Goal: Task Accomplishment & Management: Manage account settings

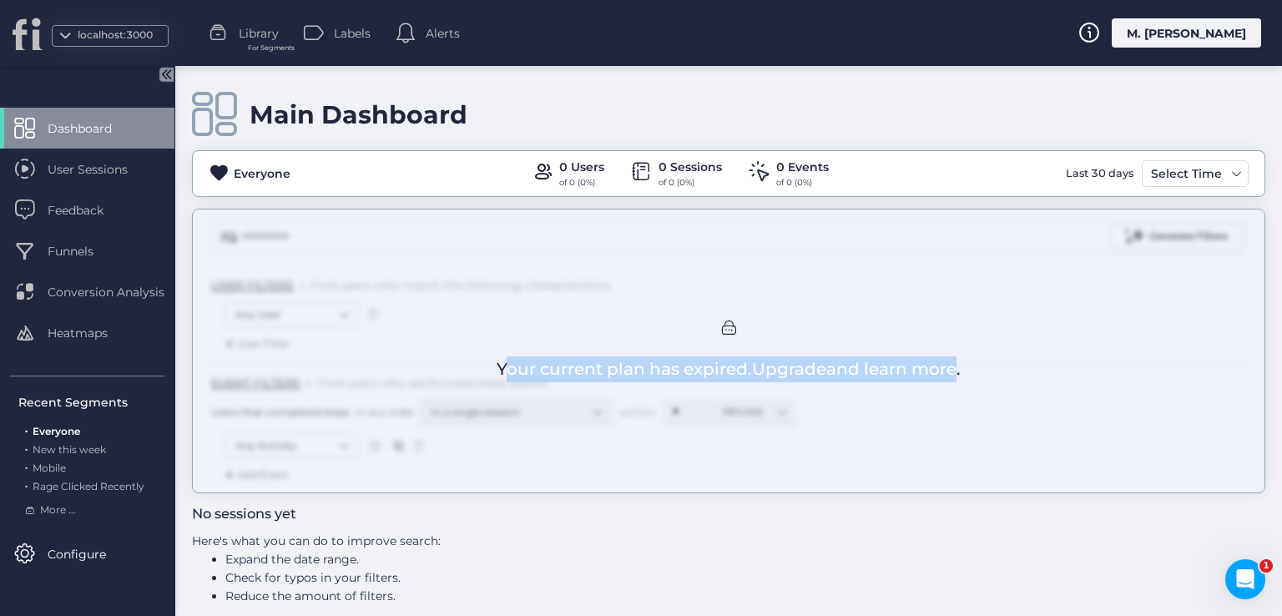
drag, startPoint x: 487, startPoint y: 336, endPoint x: 948, endPoint y: 345, distance: 460.9
click at [948, 345] on div "Your current plan has expired. Upgrade and learn more." at bounding box center [728, 351] width 1073 height 285
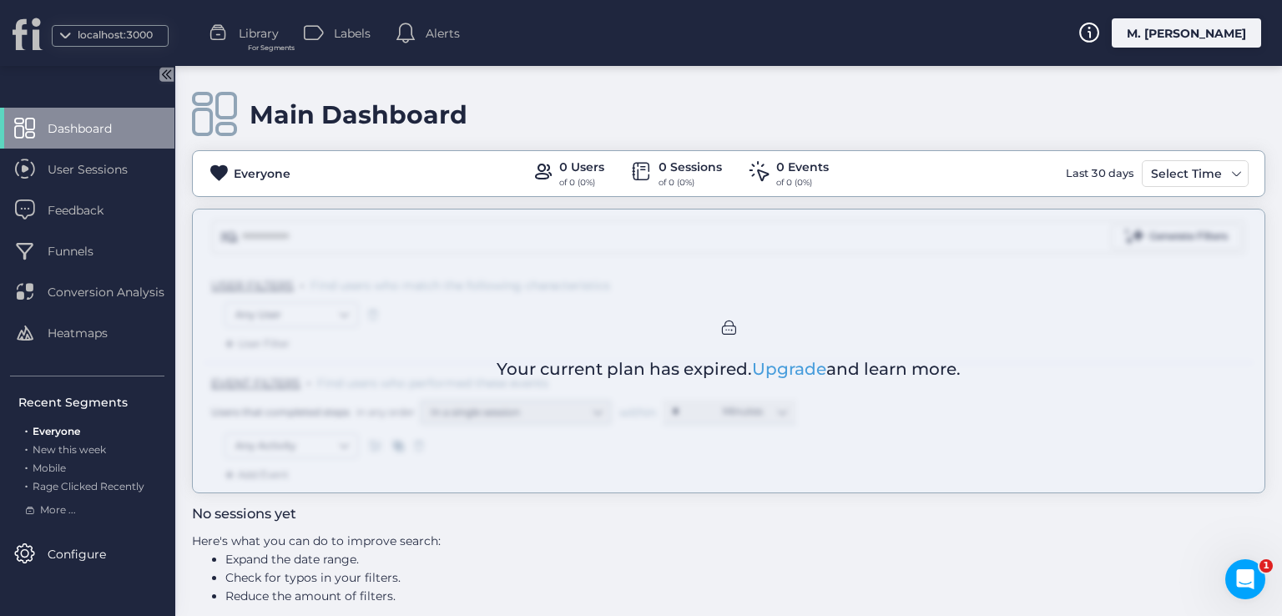
click at [1195, 38] on div "M. [PERSON_NAME]" at bounding box center [1186, 32] width 149 height 29
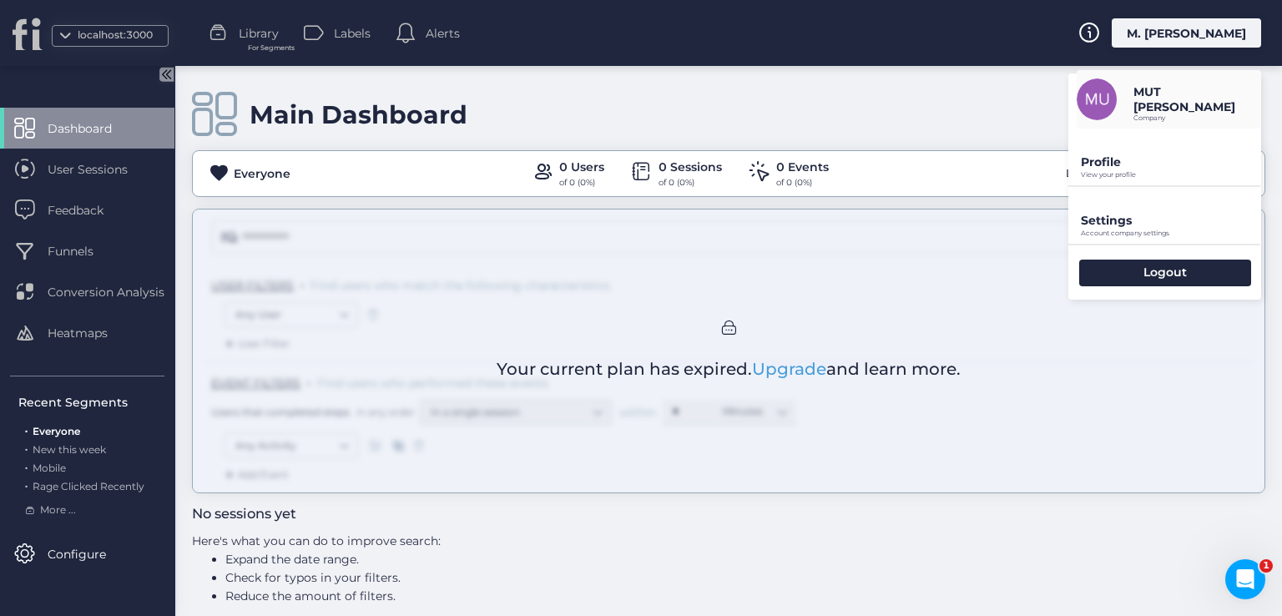
click at [1116, 154] on p "Profile" at bounding box center [1171, 161] width 180 height 15
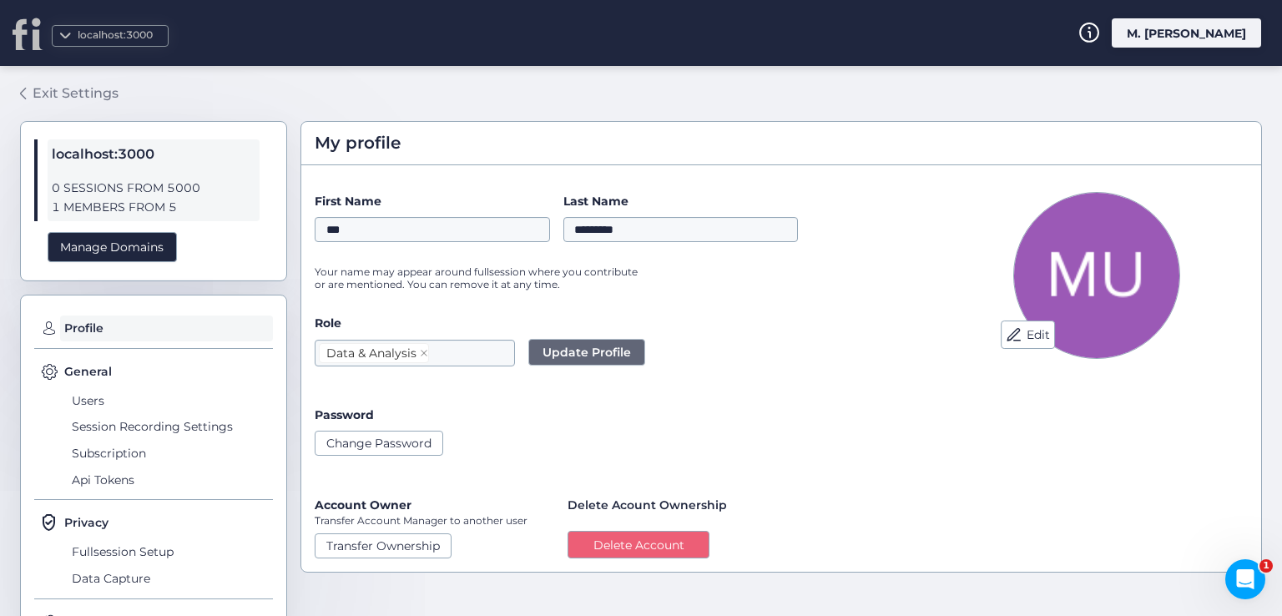
click at [45, 88] on div "Exit Settings" at bounding box center [76, 93] width 86 height 21
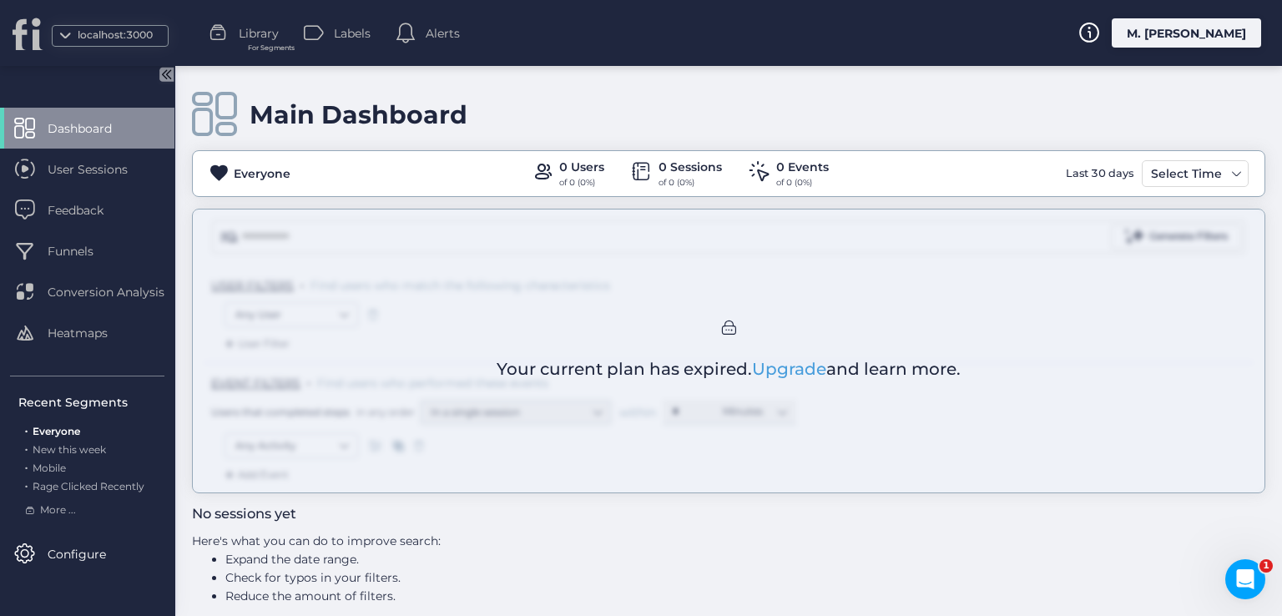
click at [1176, 34] on div "M. [PERSON_NAME]" at bounding box center [1186, 32] width 149 height 29
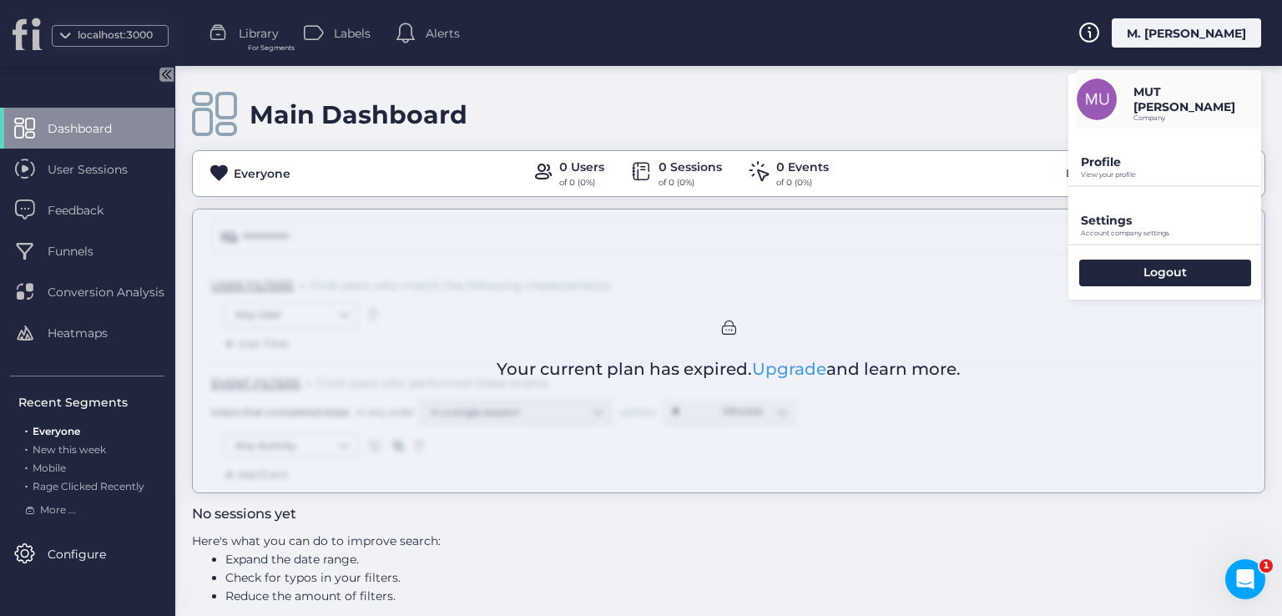
click at [1134, 166] on p "Profile" at bounding box center [1171, 161] width 180 height 15
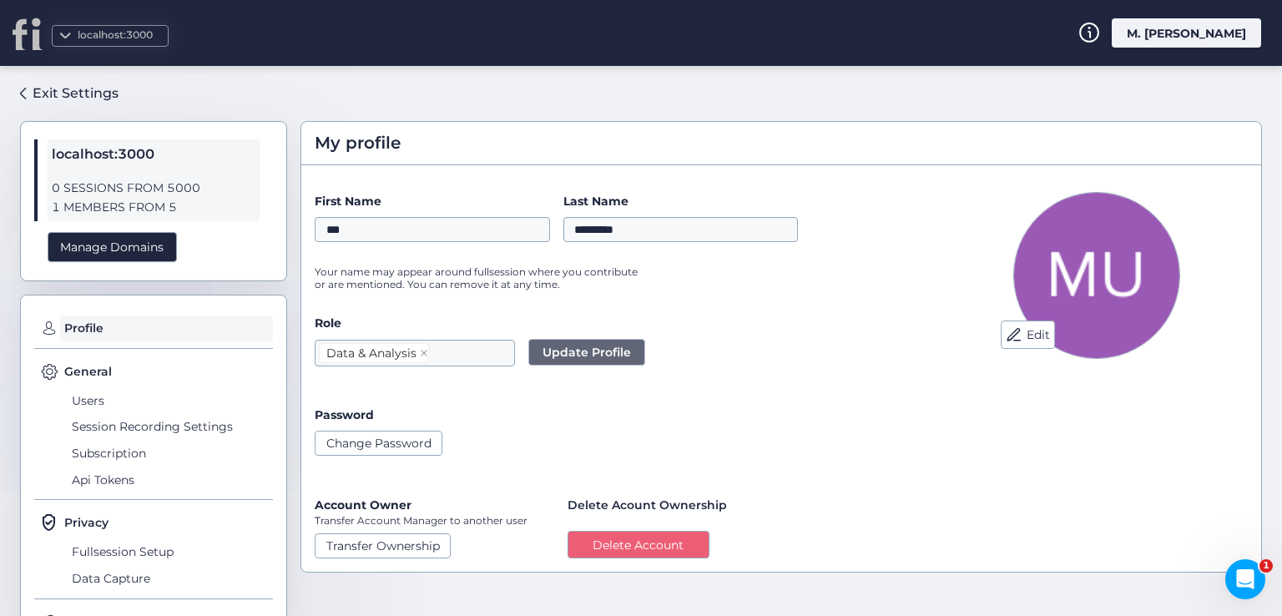
click at [1169, 21] on div "M. [PERSON_NAME]" at bounding box center [1186, 32] width 149 height 29
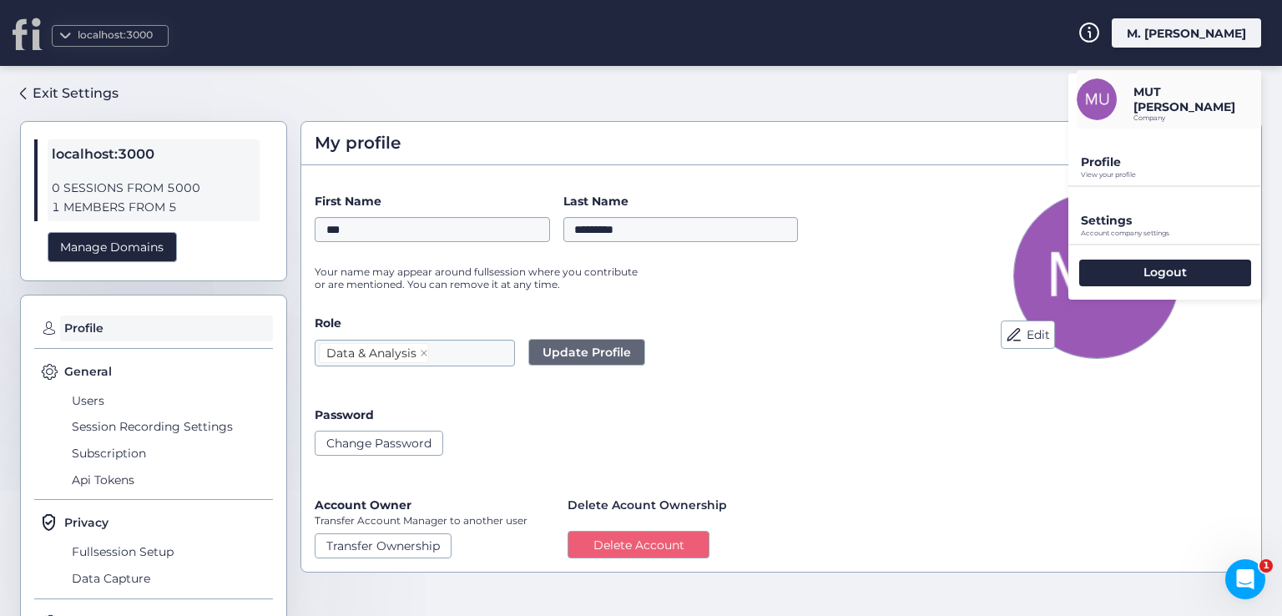
click at [1099, 149] on div "Profile View your profile" at bounding box center [1164, 157] width 193 height 57
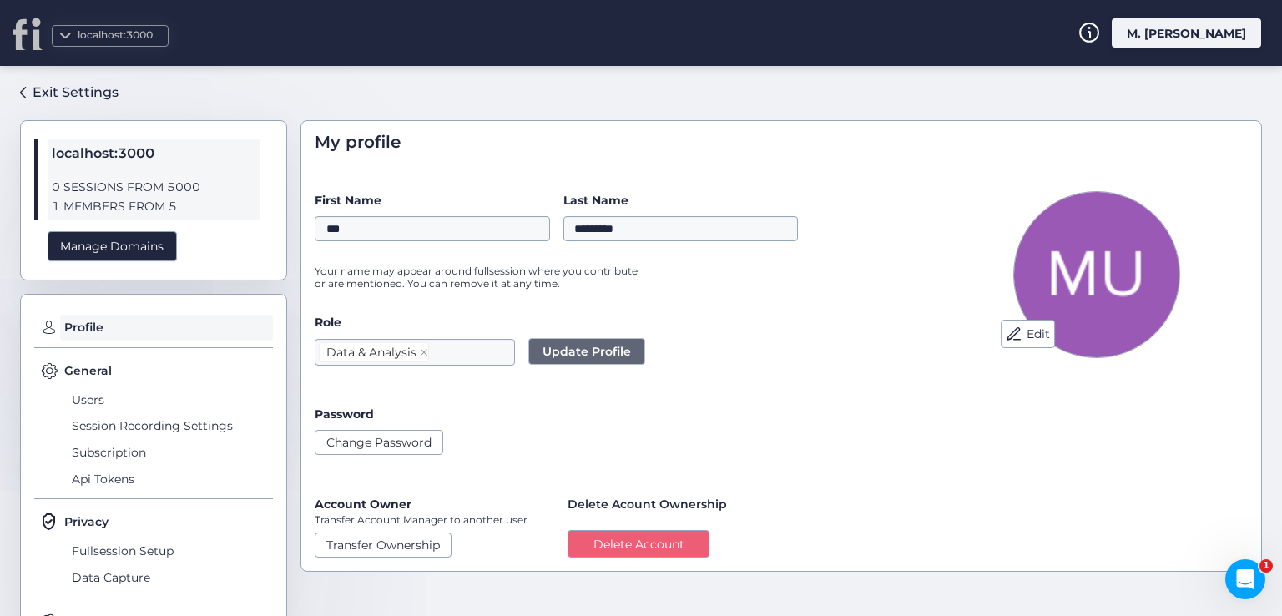
scroll to position [87, 0]
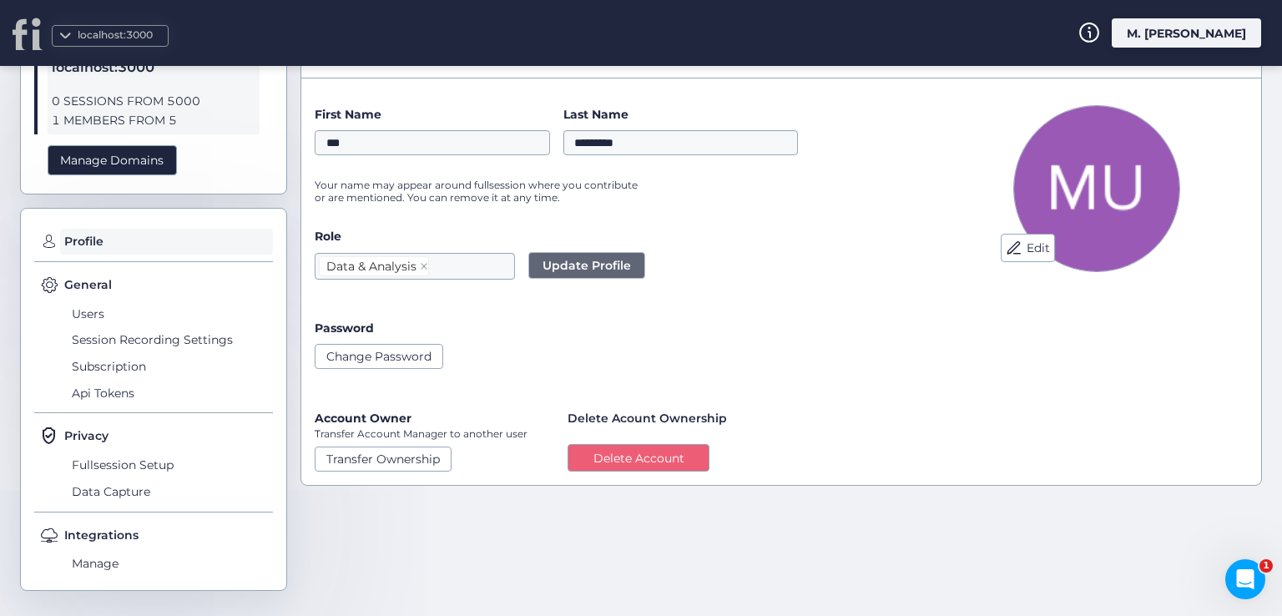
click at [13, 467] on div "Exit Settings localhost:3000 0 SESSIONS FROM 5000 1 MEMBERS FROM 5 Manage Domai…" at bounding box center [641, 341] width 1282 height 550
click at [105, 562] on span "Manage" at bounding box center [170, 564] width 205 height 27
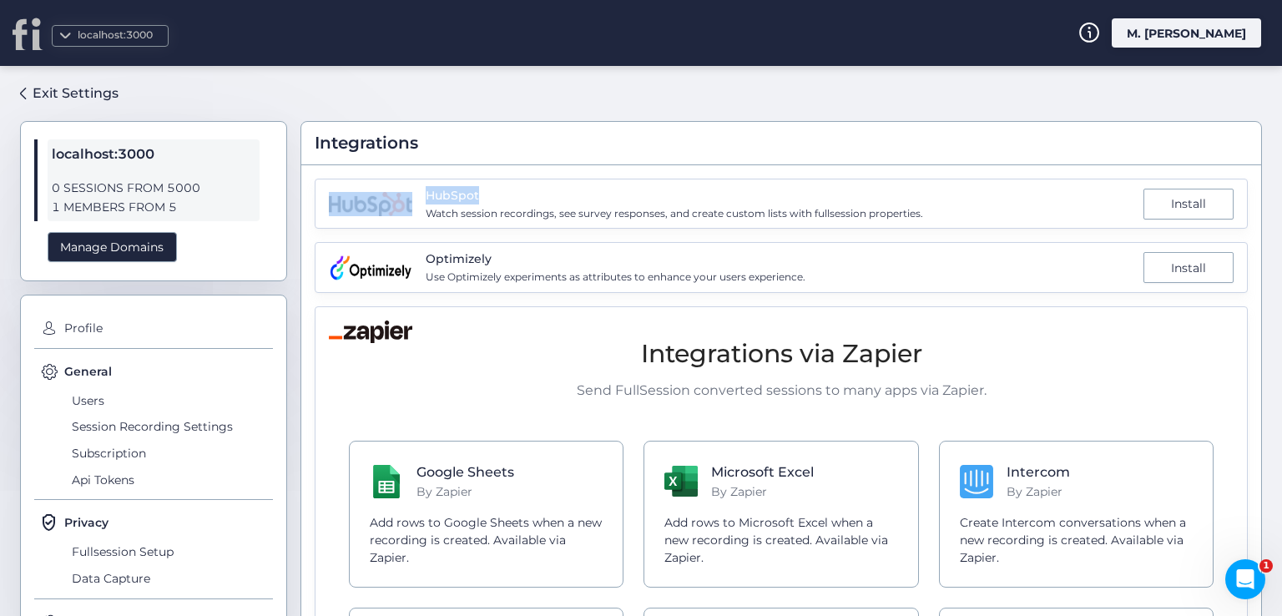
drag, startPoint x: 482, startPoint y: 189, endPoint x: 377, endPoint y: 201, distance: 105.0
click at [377, 201] on div "HubSpot Watch session recordings, see survey responses, and create custom lists…" at bounding box center [781, 204] width 933 height 50
drag, startPoint x: 513, startPoint y: 256, endPoint x: 370, endPoint y: 272, distance: 143.6
click at [370, 272] on div "Optimizely Use Optimizely experiments as attributes to enhance your users exper…" at bounding box center [781, 267] width 933 height 50
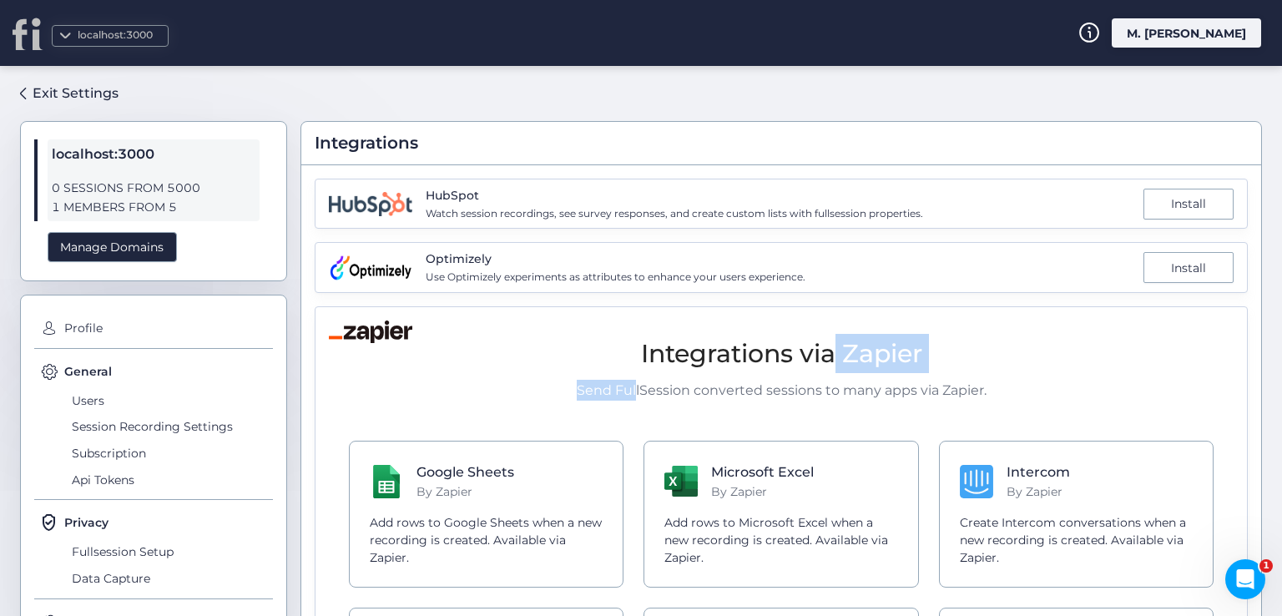
drag, startPoint x: 629, startPoint y: 376, endPoint x: 830, endPoint y: 358, distance: 202.0
click at [830, 358] on div "Integrations via Zapier Send FullSession converted sessions to many apps via Za…" at bounding box center [781, 367] width 865 height 67
click at [594, 412] on div "Integrations via Zapier Send FullSession converted sessions to many apps via Za…" at bounding box center [781, 545] width 905 height 462
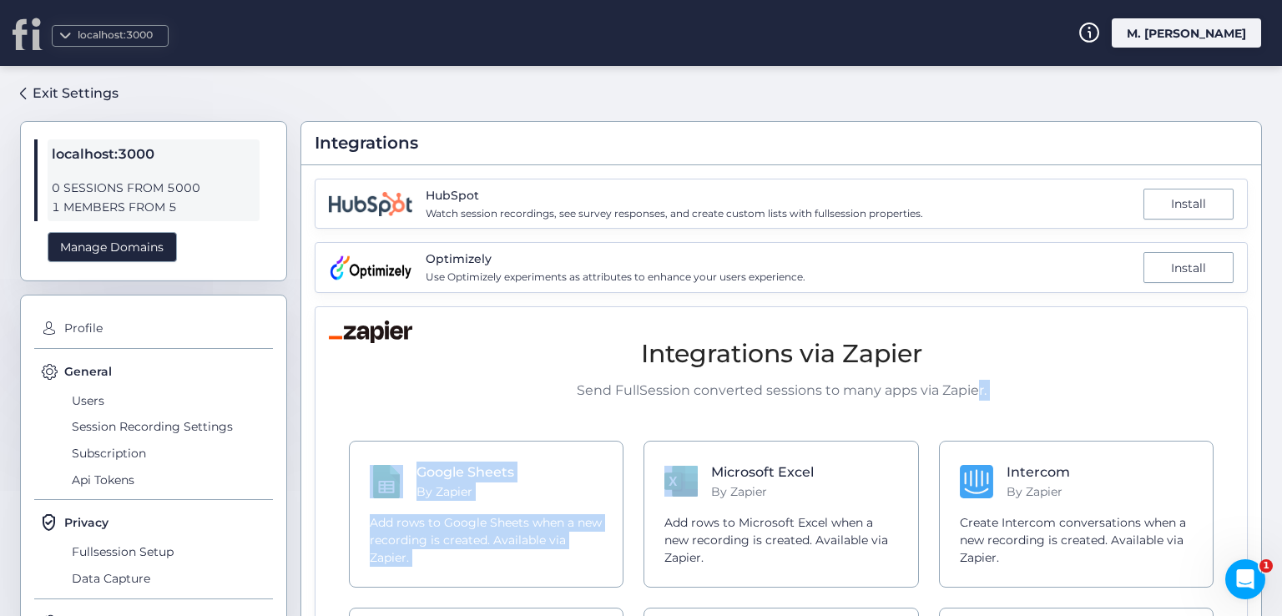
drag, startPoint x: 672, startPoint y: 400, endPoint x: 976, endPoint y: 391, distance: 304.0
click at [971, 391] on div "Integrations via Zapier Send FullSession converted sessions to many apps via Za…" at bounding box center [781, 545] width 905 height 462
click at [1027, 390] on p "Send FullSession converted sessions to many apps via Zapier." at bounding box center [781, 390] width 865 height 21
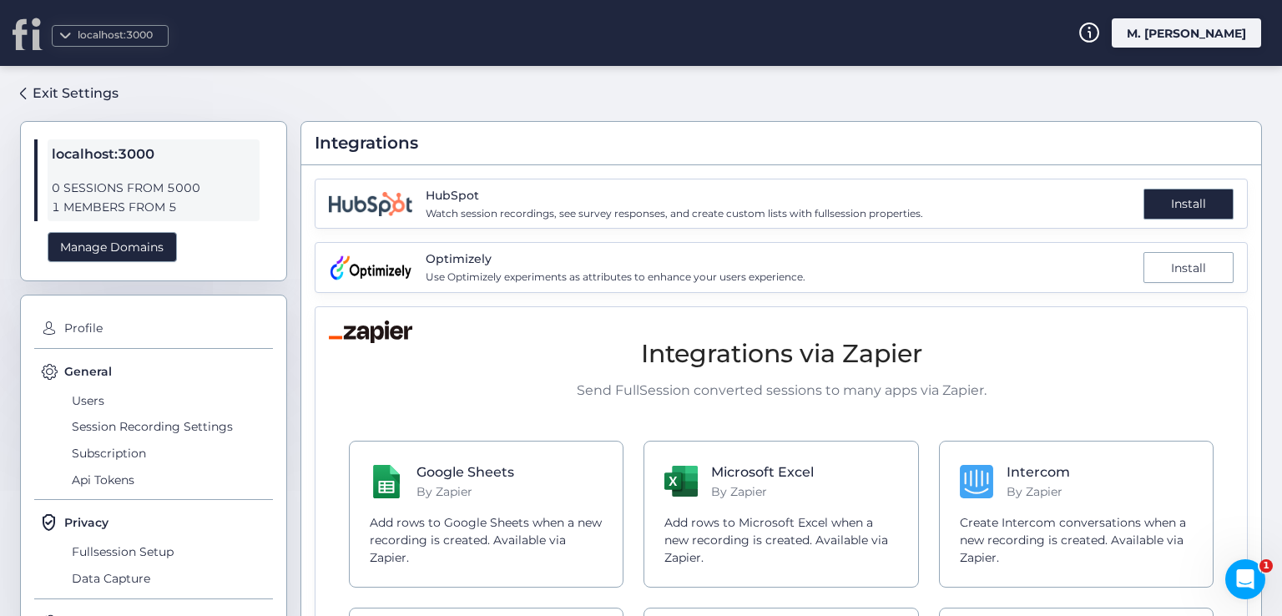
click at [1173, 208] on div "Install" at bounding box center [1189, 204] width 90 height 31
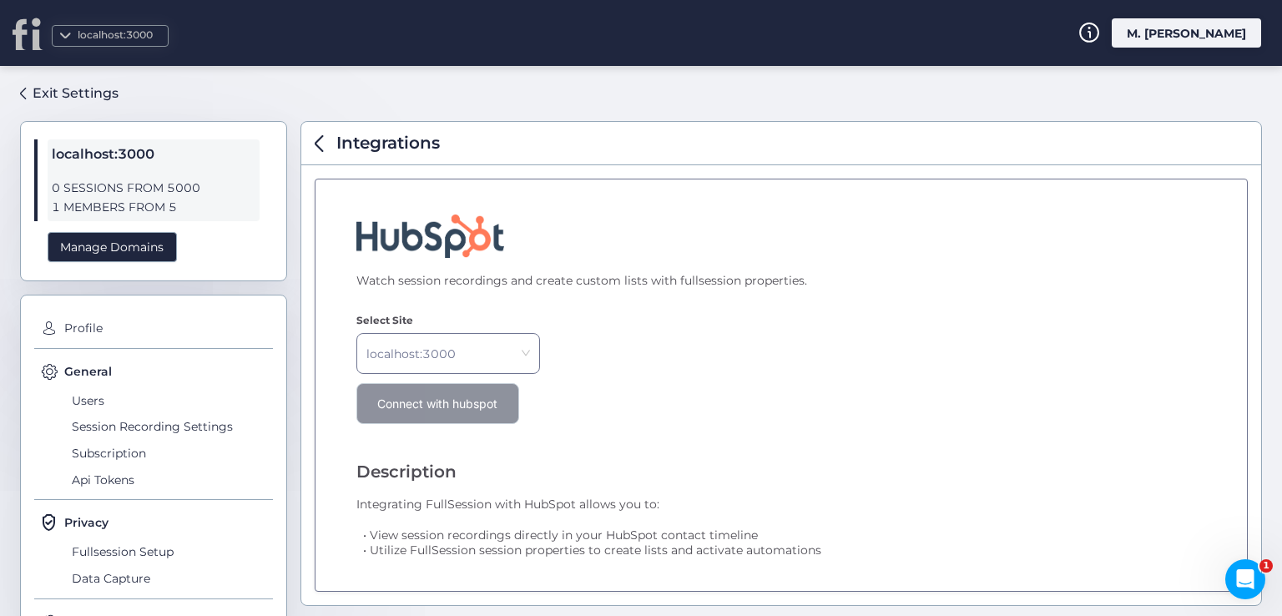
click at [472, 402] on span "Connect with hubspot" at bounding box center [437, 404] width 120 height 15
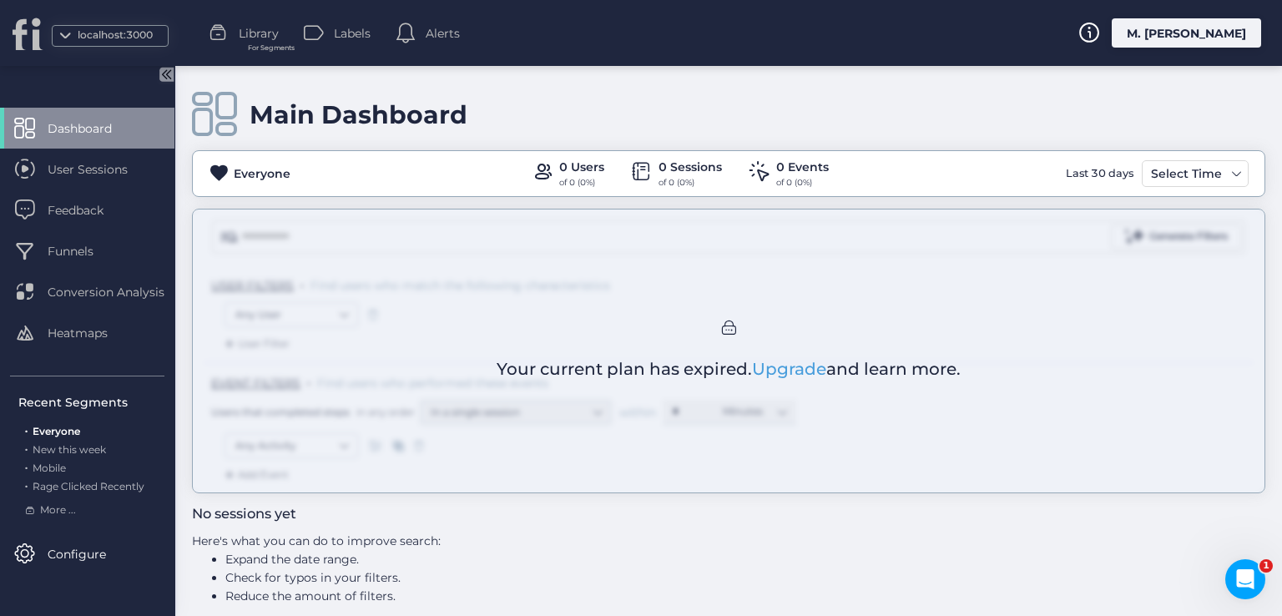
click at [1159, 32] on div "M. [PERSON_NAME]" at bounding box center [1186, 32] width 149 height 29
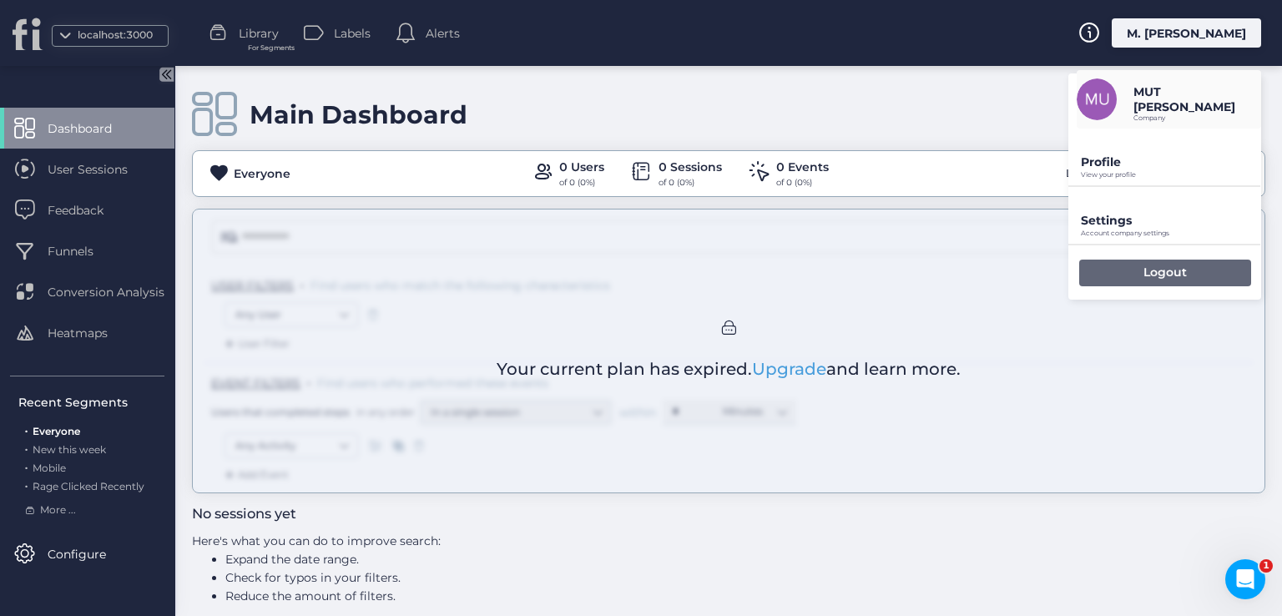
click at [1113, 272] on div "Logout" at bounding box center [1165, 273] width 172 height 27
